Goal: Task Accomplishment & Management: Manage account settings

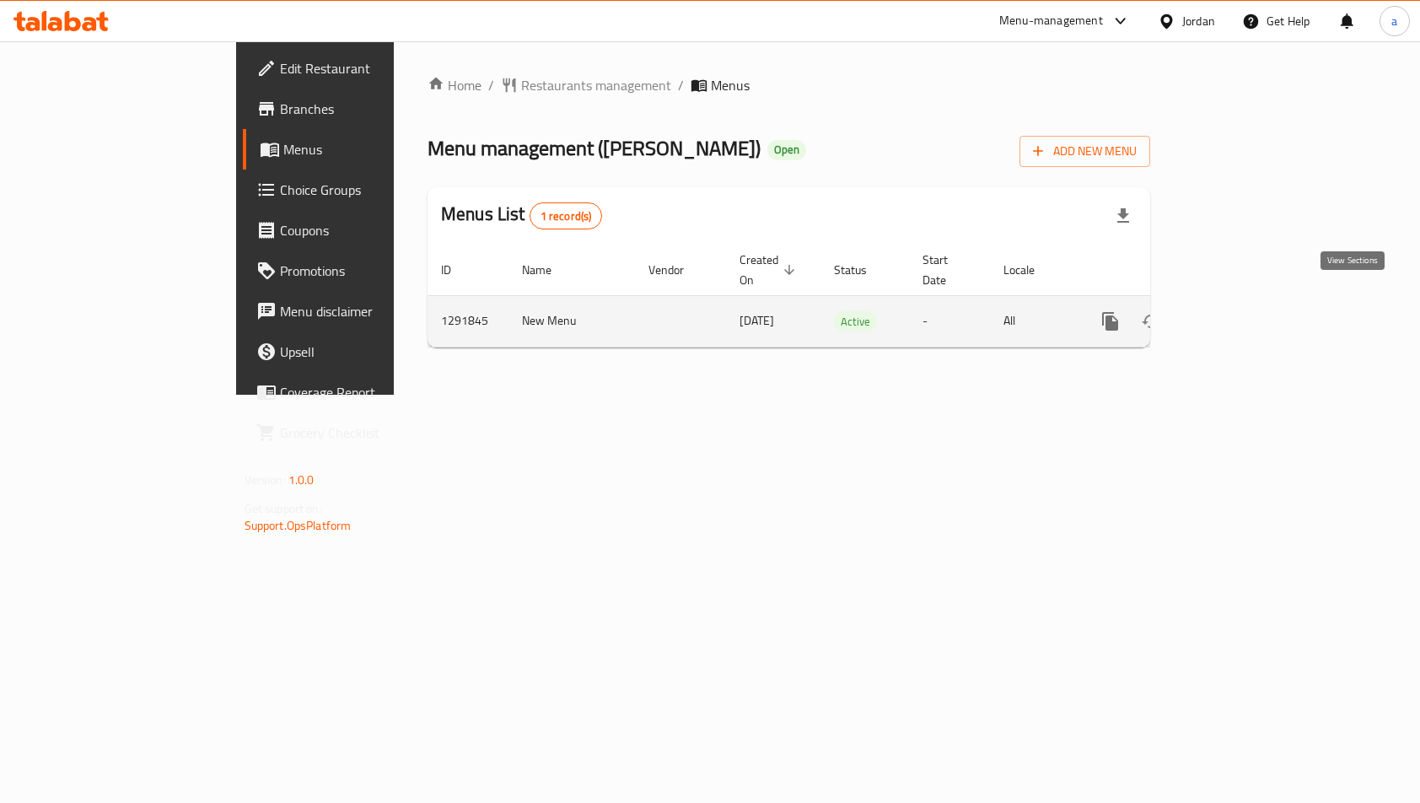
click at [1242, 311] on icon "enhanced table" at bounding box center [1232, 321] width 20 height 20
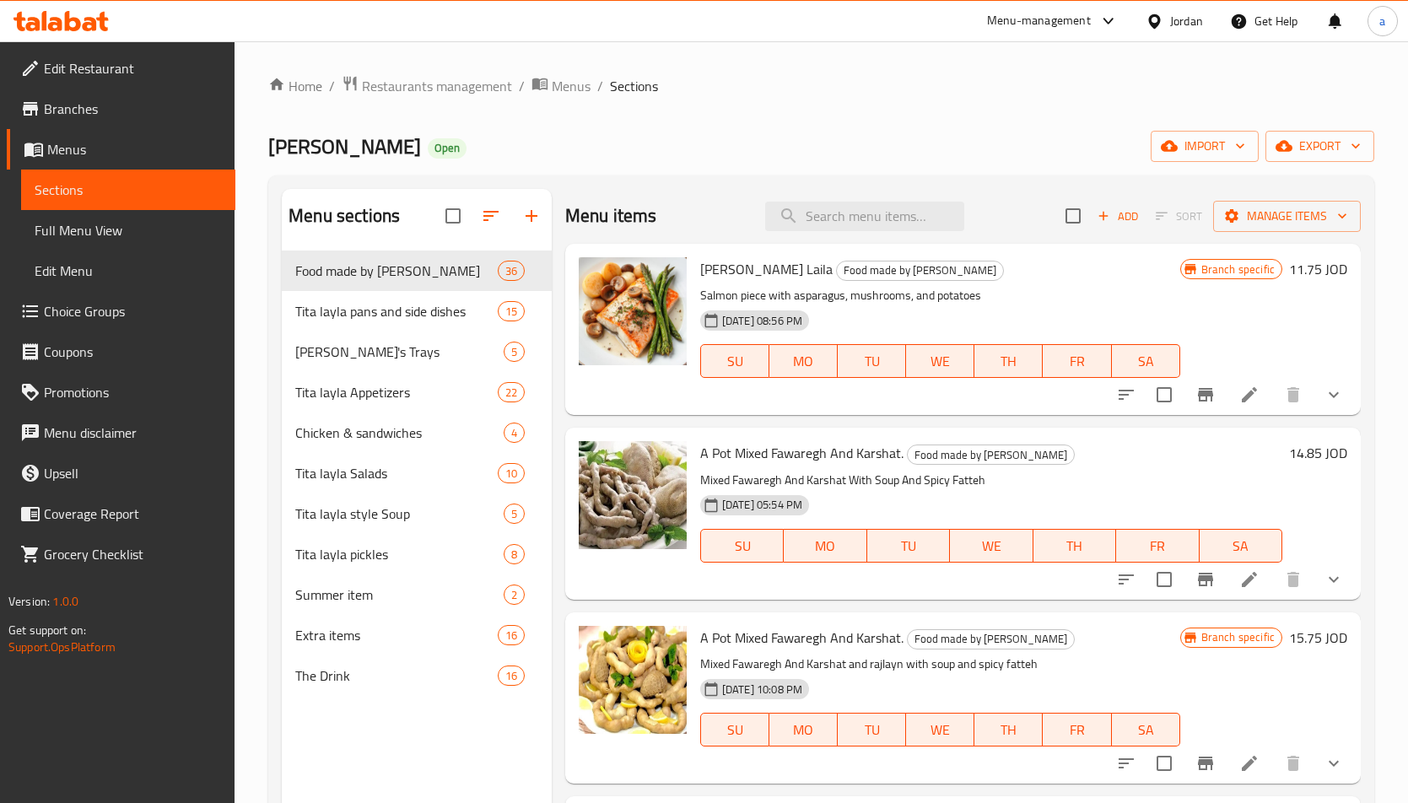
click at [67, 311] on span "Choice Groups" at bounding box center [133, 311] width 178 height 20
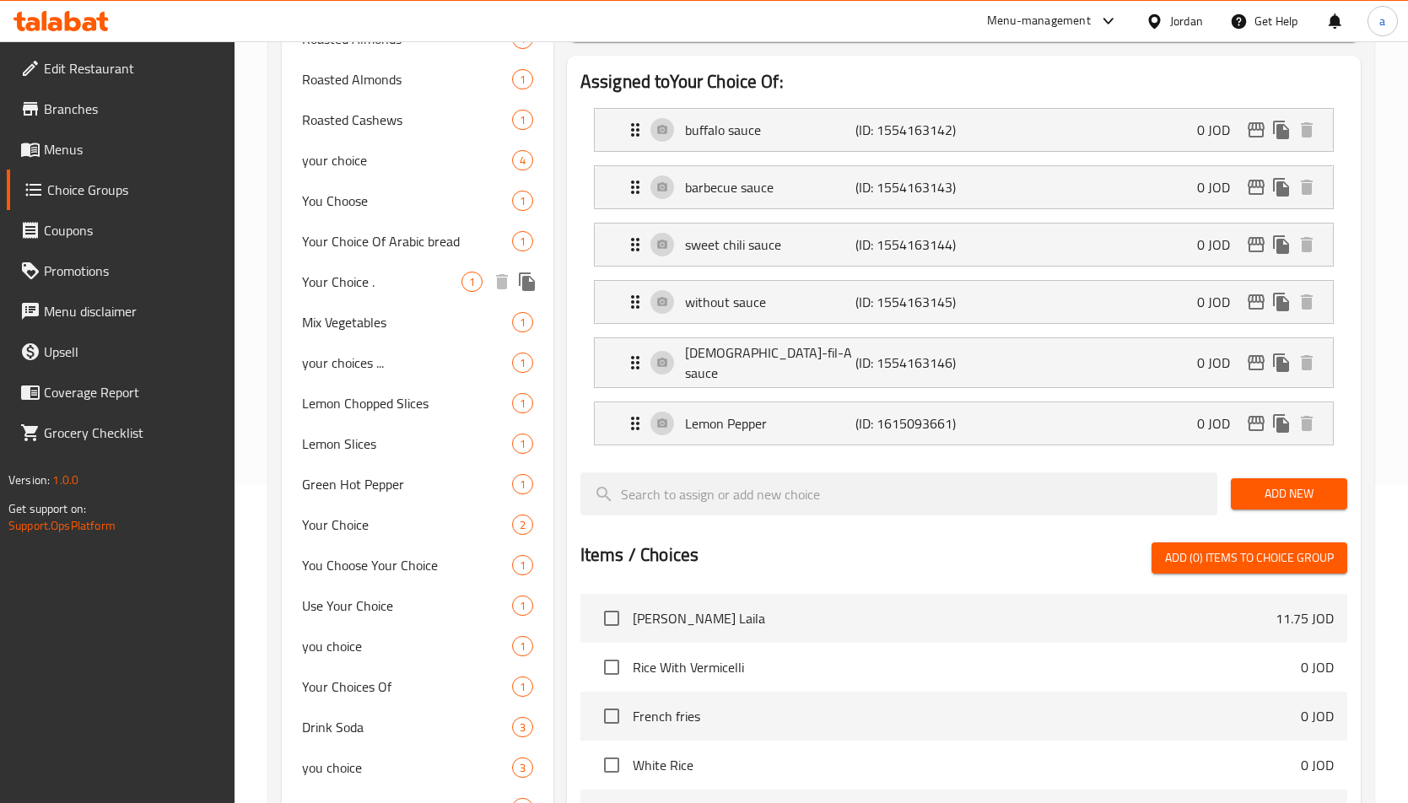
scroll to position [337, 0]
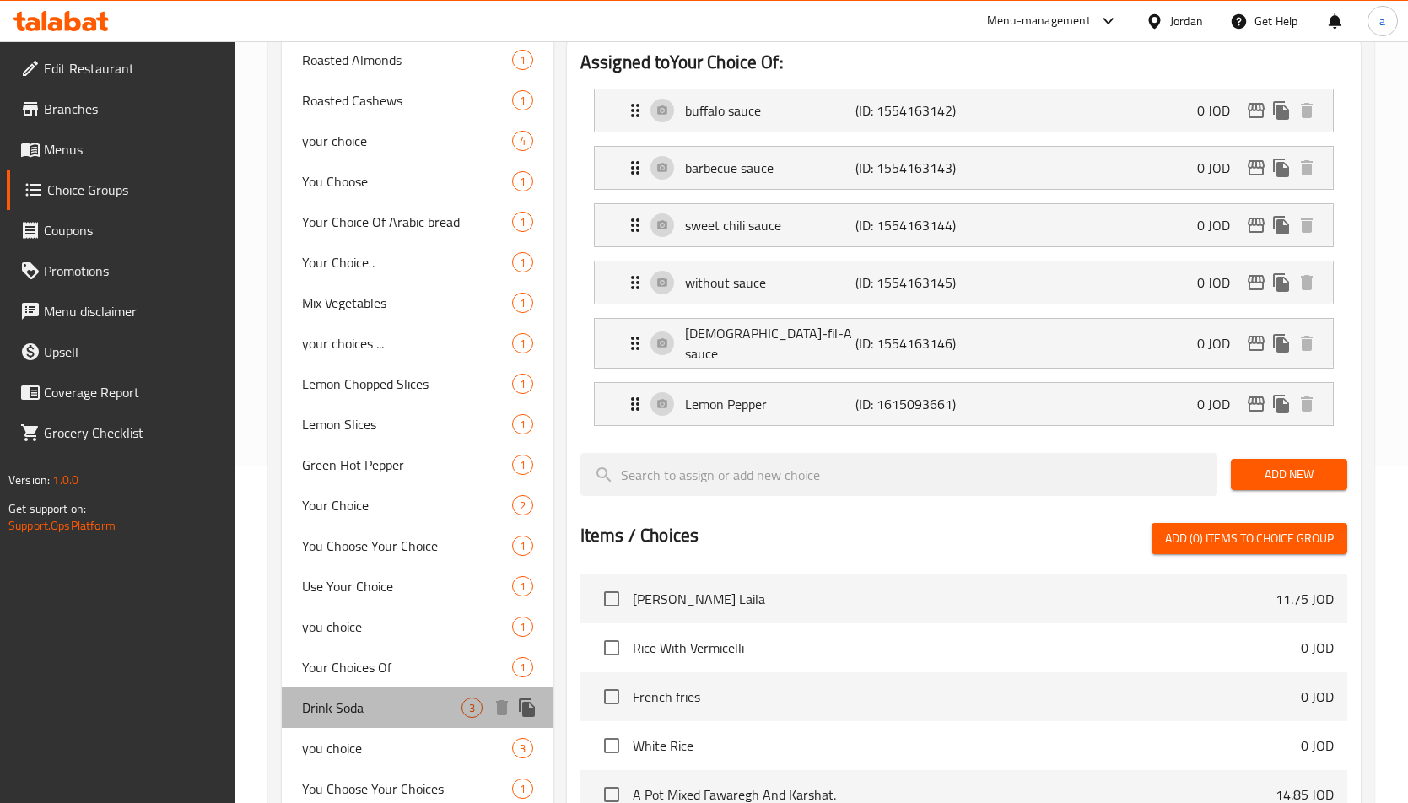
click at [363, 701] on span "Drink Soda" at bounding box center [381, 708] width 159 height 20
type input "Drink Soda"
type input "شرب الصودا"
type input "0"
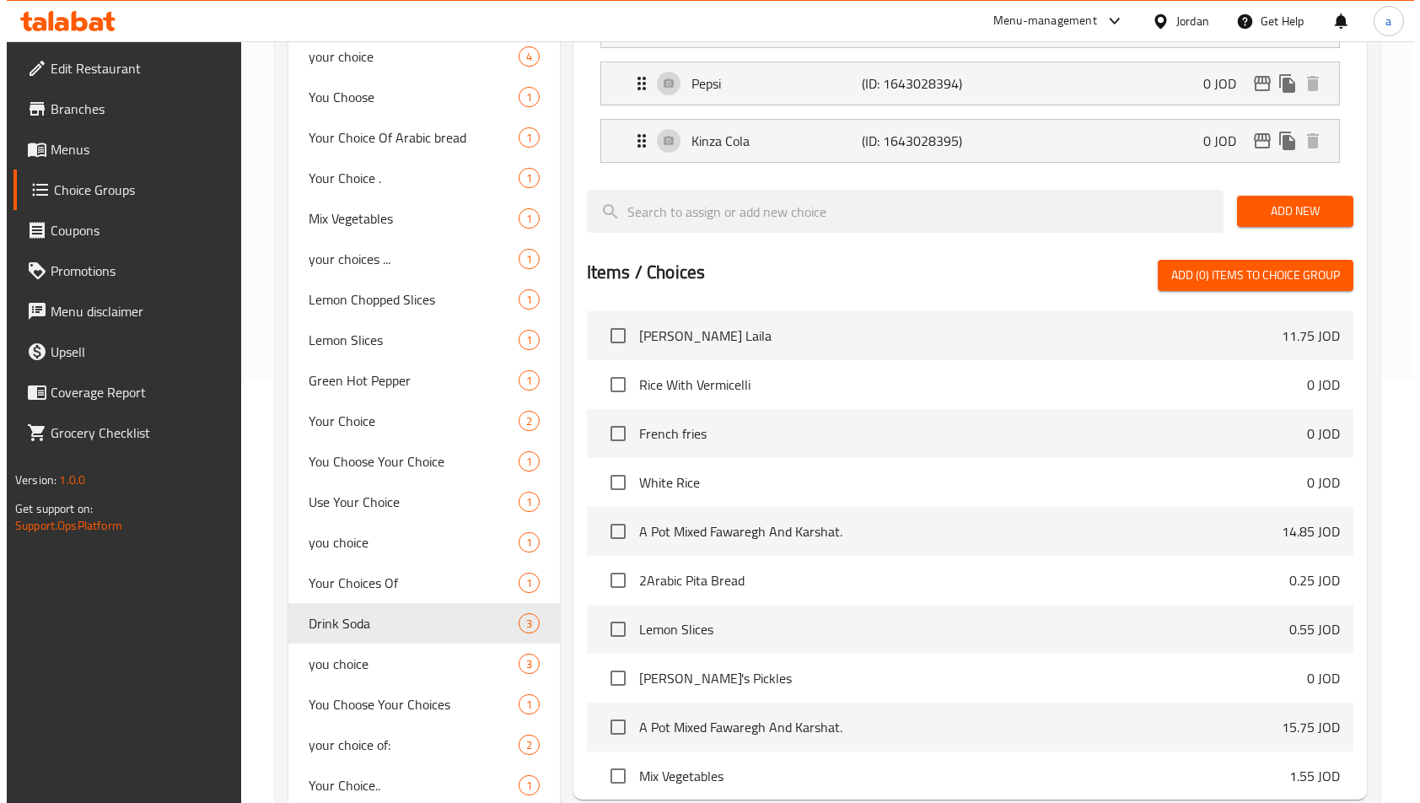
scroll to position [590, 0]
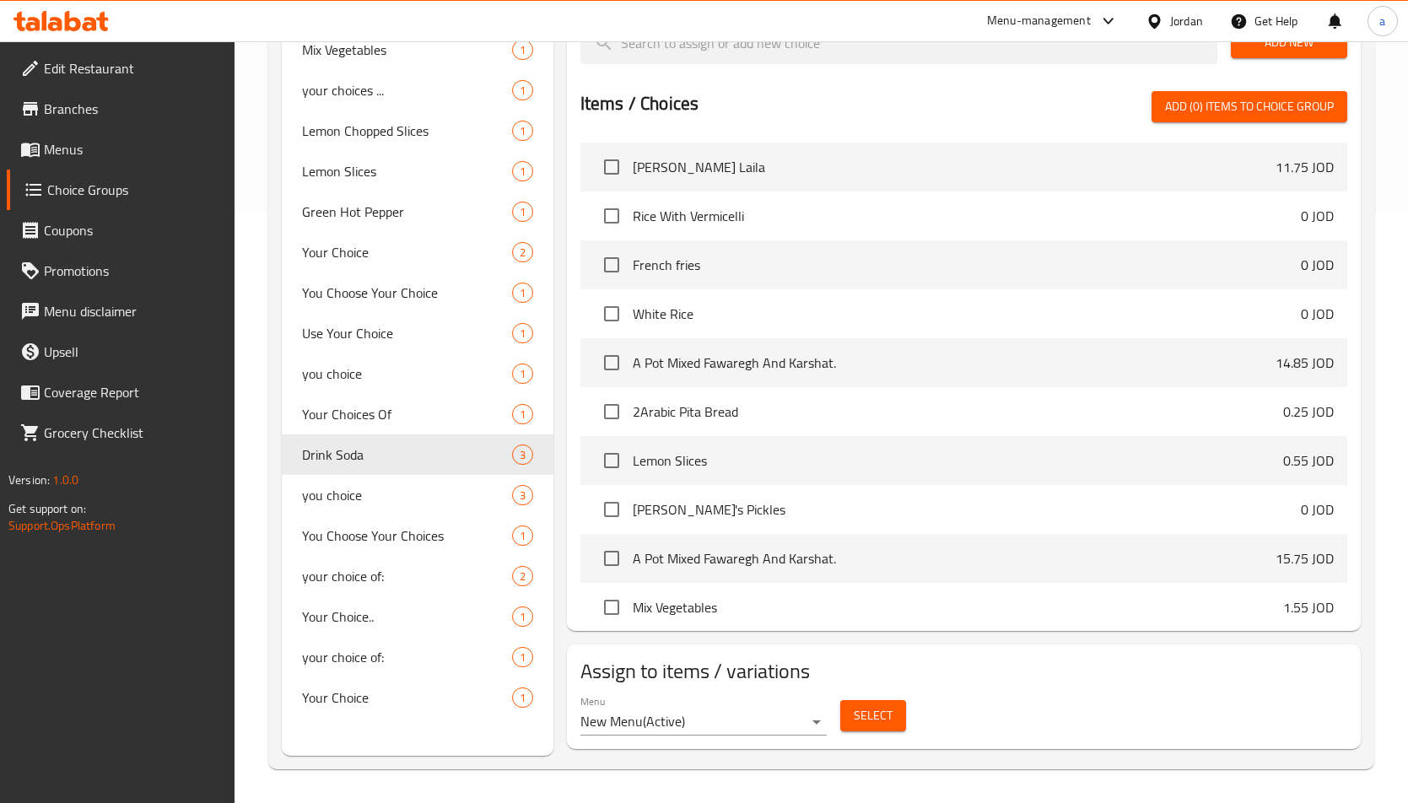
click at [881, 718] on span "Select" at bounding box center [873, 715] width 39 height 21
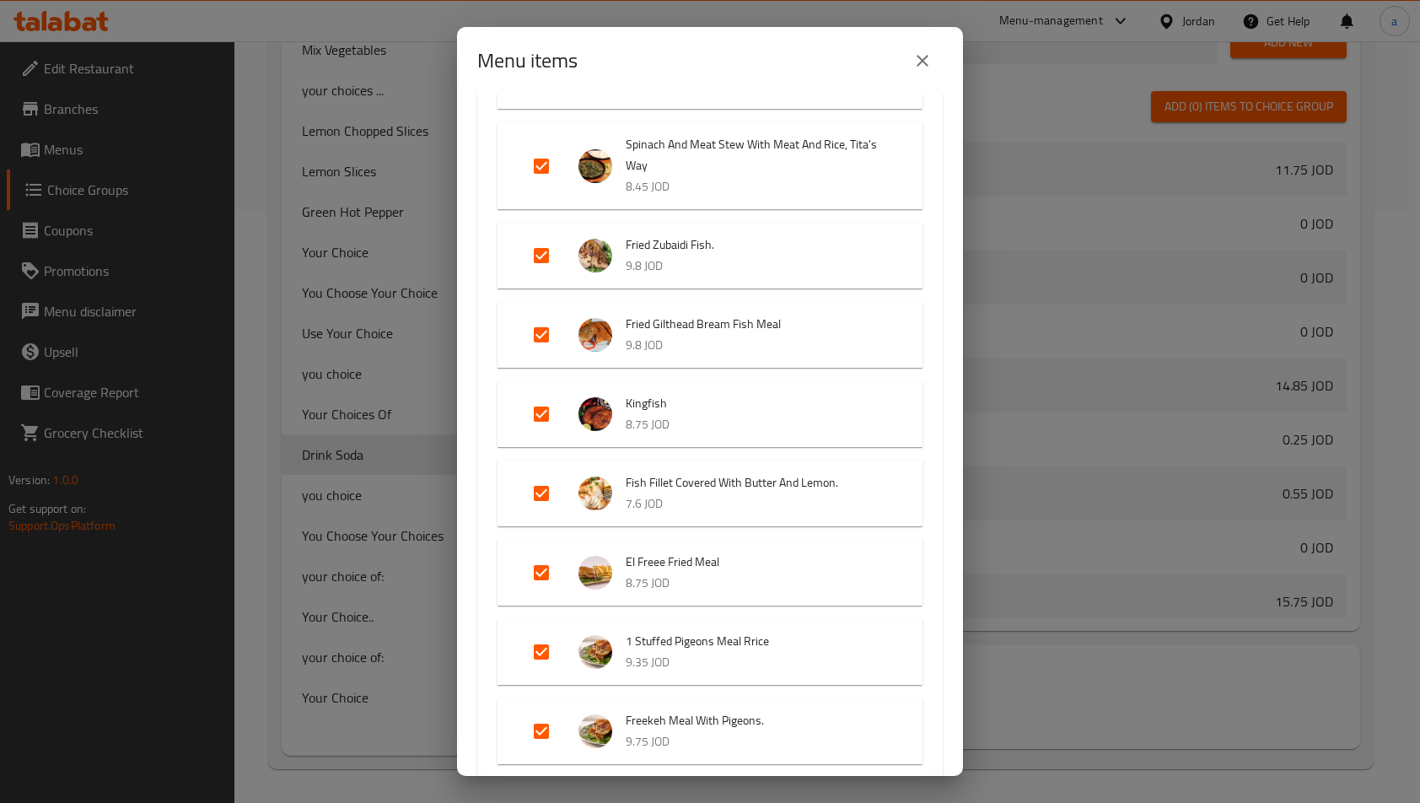
scroll to position [337, 0]
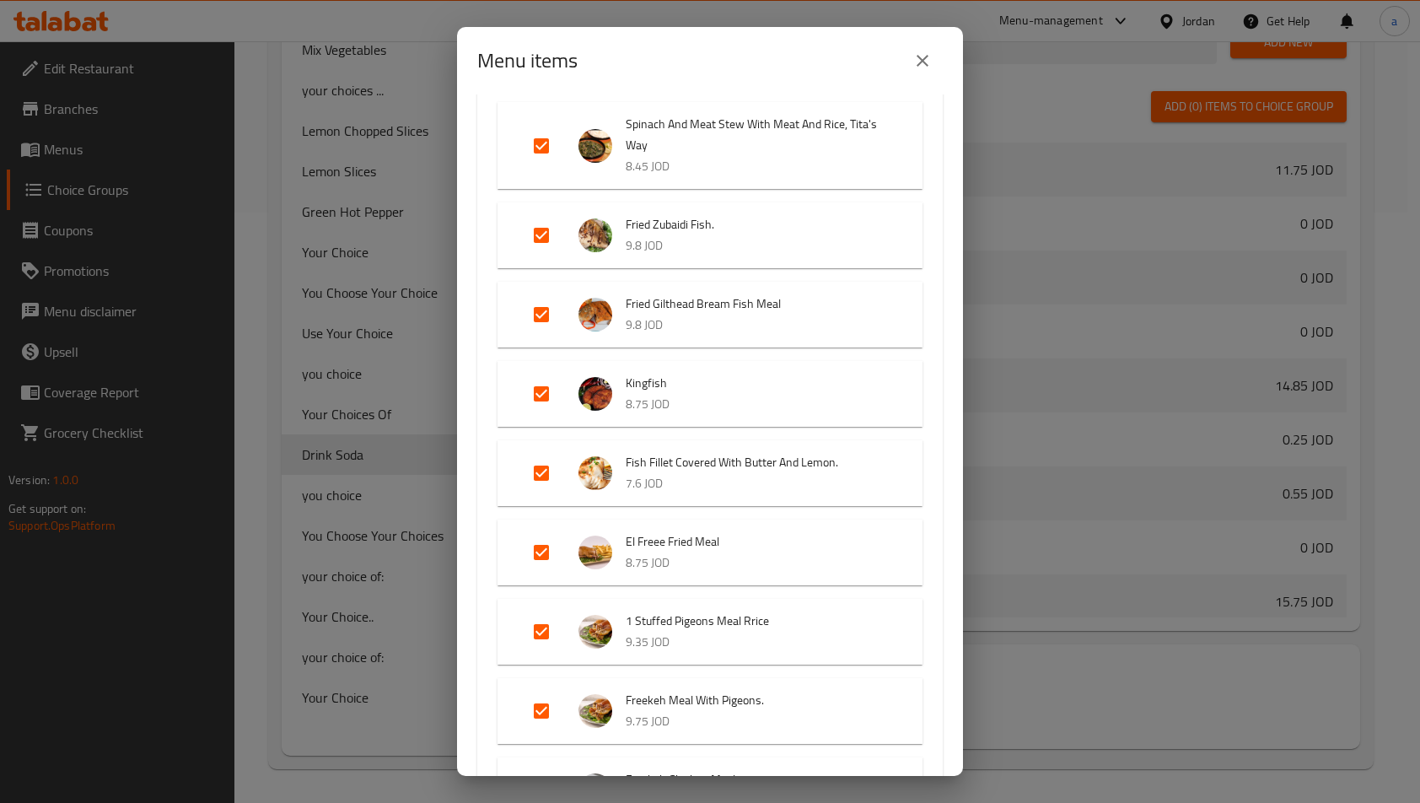
click at [202, 353] on div "Menu items 33 / 139 items selected ​ Food made by Tita [PERSON_NAME] [PERSON_NA…" at bounding box center [710, 401] width 1420 height 803
